Goal: Navigation & Orientation: Go to known website

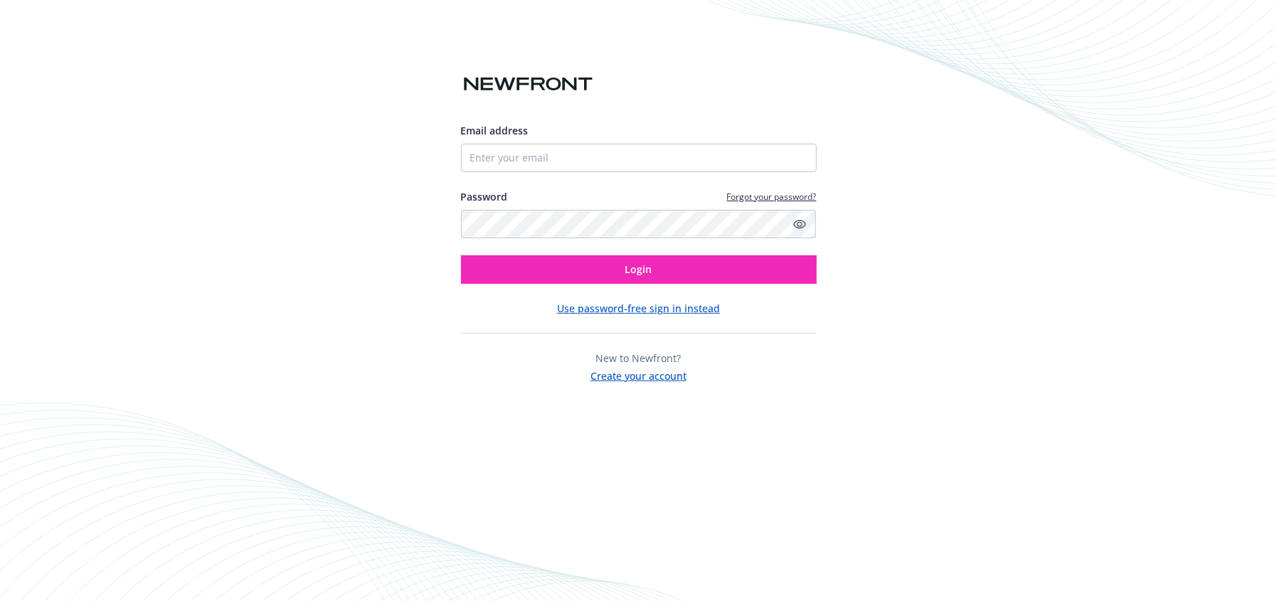
drag, startPoint x: 847, startPoint y: 434, endPoint x: 783, endPoint y: 421, distance: 65.3
click at [827, 433] on div "Email address Password Forgot your password? Login Use password-free sign in in…" at bounding box center [638, 300] width 1277 height 601
click at [439, 99] on div "Email address Password Forgot your password? Login Use password-free sign in in…" at bounding box center [638, 300] width 1277 height 601
drag, startPoint x: 41, startPoint y: 121, endPoint x: 13, endPoint y: 112, distance: 29.7
click at [41, 121] on div "Email address Password Forgot your password? Login Use password-free sign in in…" at bounding box center [638, 300] width 1277 height 601
